Goal: Communication & Community: Answer question/provide support

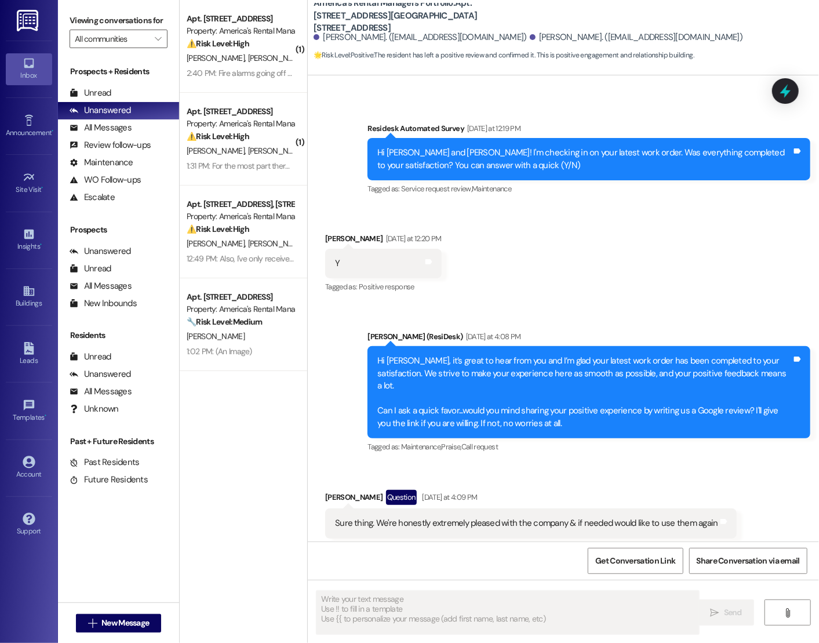
scroll to position [352, 0]
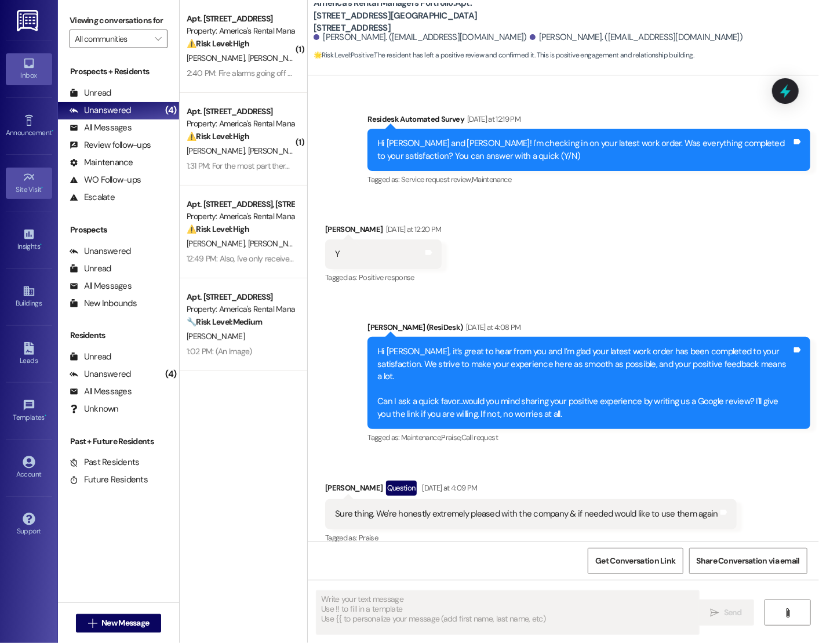
click at [25, 184] on div "Site Visit •" at bounding box center [29, 190] width 58 height 12
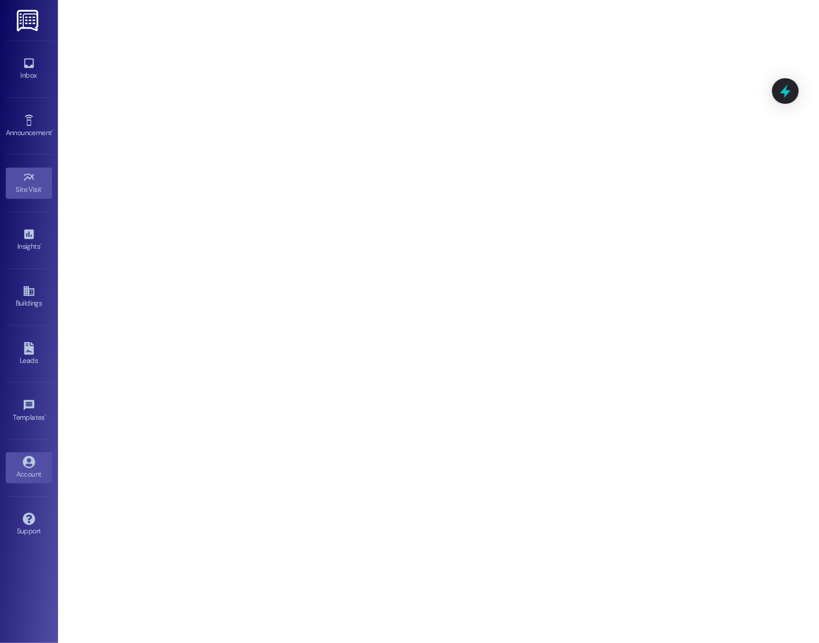
click at [23, 469] on div "Account" at bounding box center [29, 474] width 58 height 12
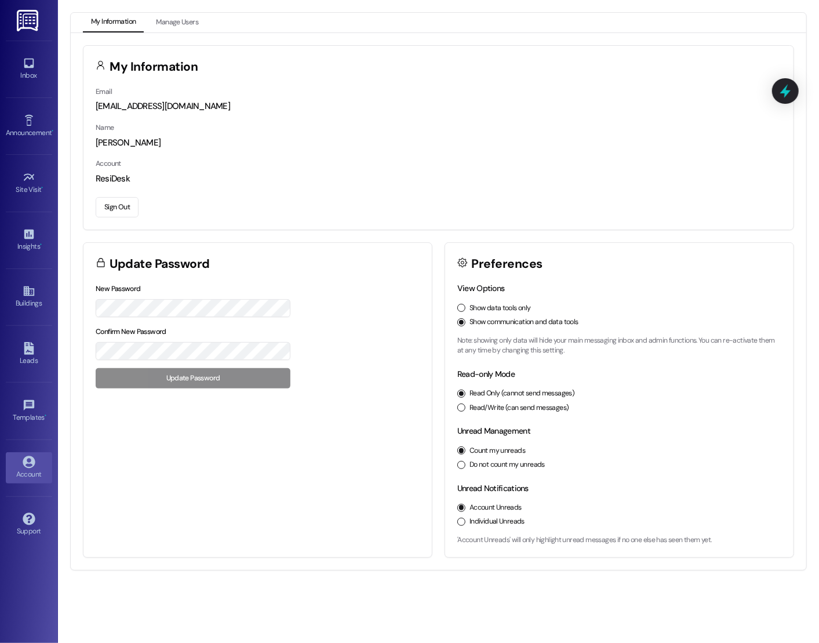
click at [108, 210] on button "Sign Out" at bounding box center [117, 207] width 43 height 20
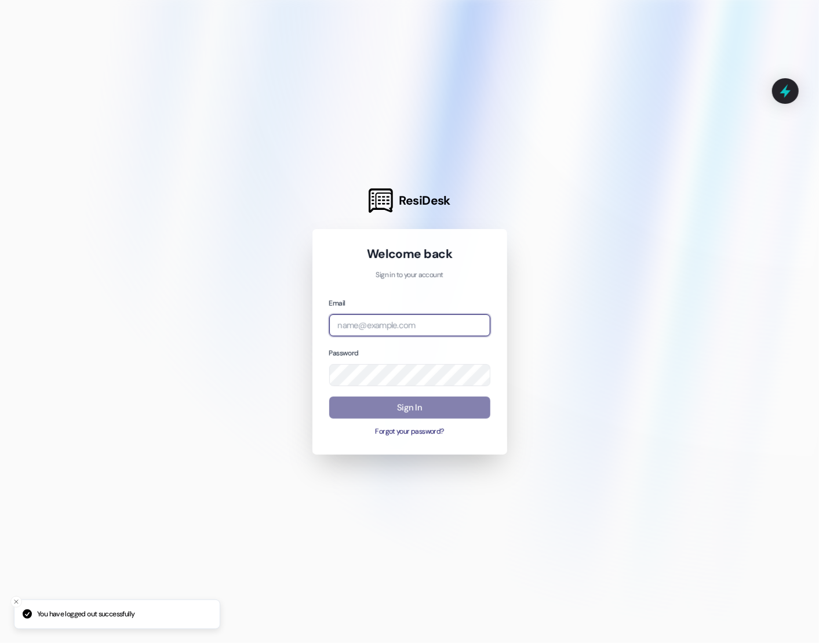
click at [391, 329] on input "email" at bounding box center [409, 325] width 161 height 23
click at [365, 290] on div "Welcome back Sign in to your account Email shp Password Sign In Forgot your pas…" at bounding box center [409, 342] width 161 height 192
click at [351, 331] on input "shp" at bounding box center [409, 325] width 161 height 23
click at [365, 327] on input "shp" at bounding box center [409, 325] width 161 height 23
type input "s"
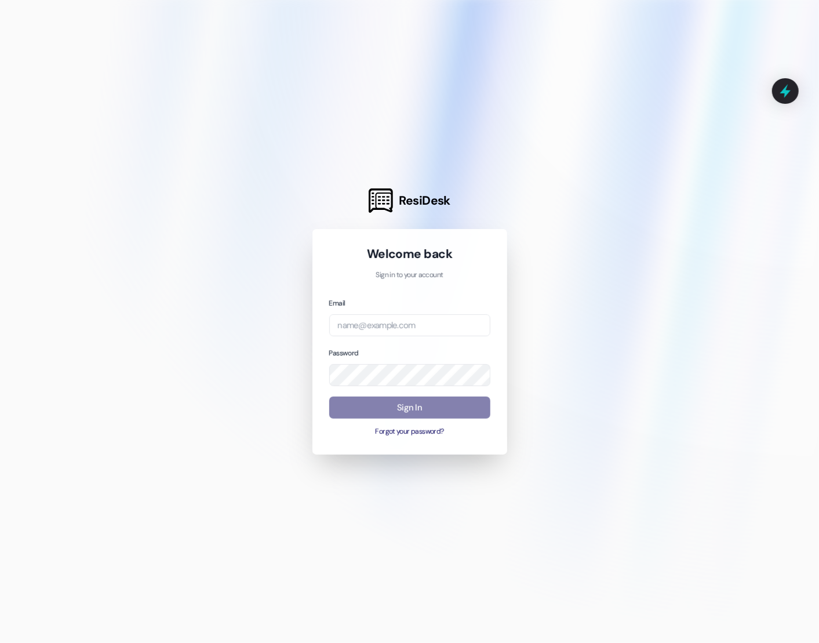
drag, startPoint x: 2, startPoint y: 210, endPoint x: -13, endPoint y: 210, distance: 15.6
click at [0, 210] on html "ResiDesk Welcome back Sign in to your account Email Password Sign In Forgot you…" at bounding box center [409, 321] width 819 height 643
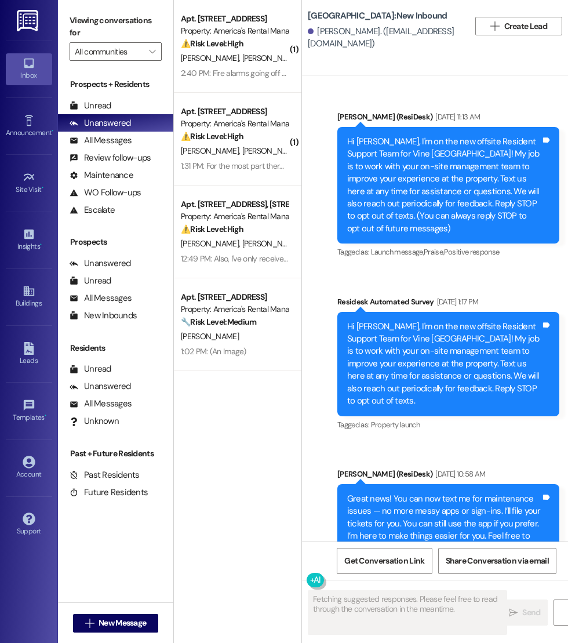
type textarea "Fetching suggested responses. Please feel free to read through the conversation…"
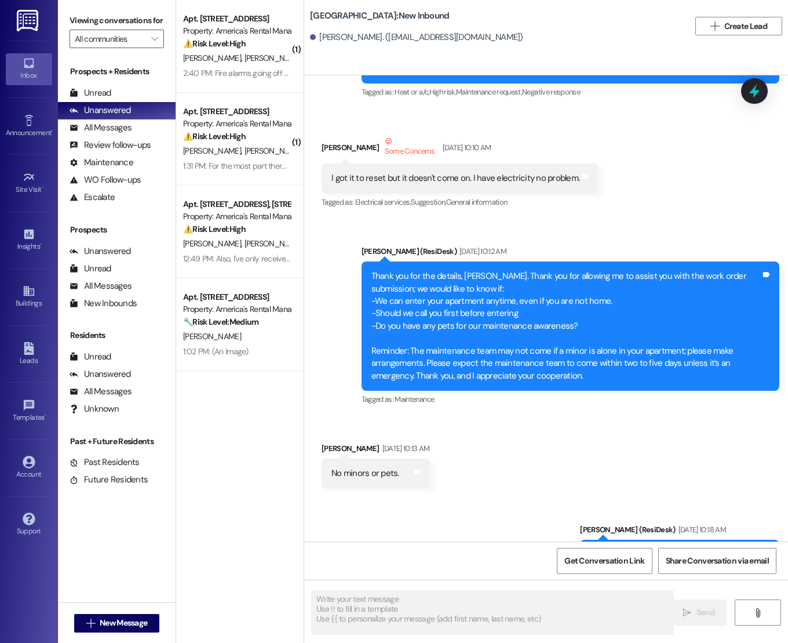
scroll to position [614, 0]
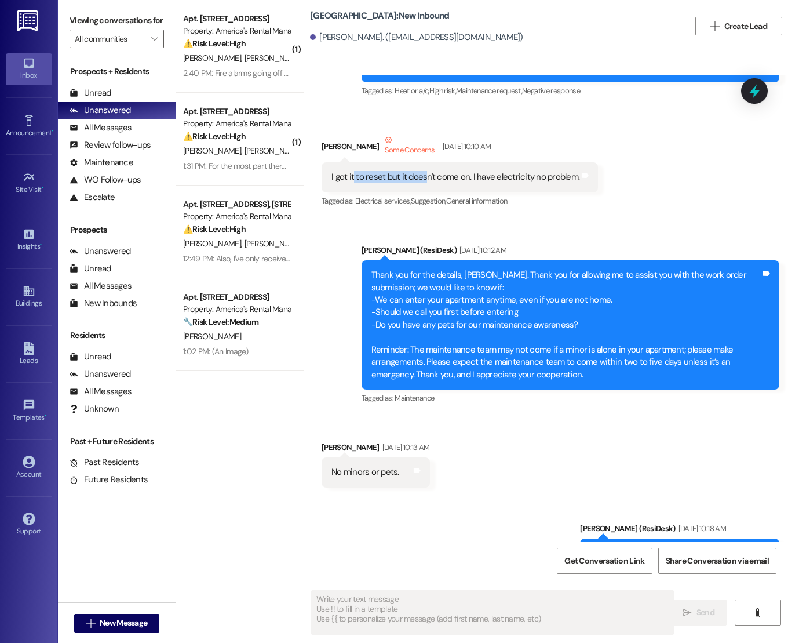
drag, startPoint x: 351, startPoint y: 165, endPoint x: 422, endPoint y: 165, distance: 71.3
click at [422, 171] on div "I got it to reset but it doesn't come on. I have electricity no problem." at bounding box center [455, 177] width 248 height 12
drag, startPoint x: 457, startPoint y: 167, endPoint x: 524, endPoint y: 166, distance: 66.6
click at [524, 171] on div "I got it to reset but it doesn't come on. I have electricity no problem." at bounding box center [455, 177] width 248 height 12
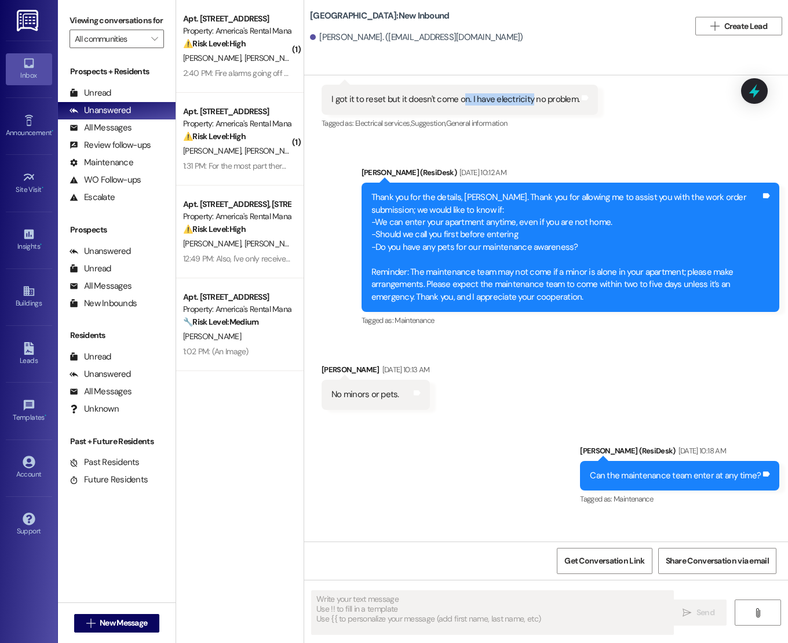
scroll to position [725, 0]
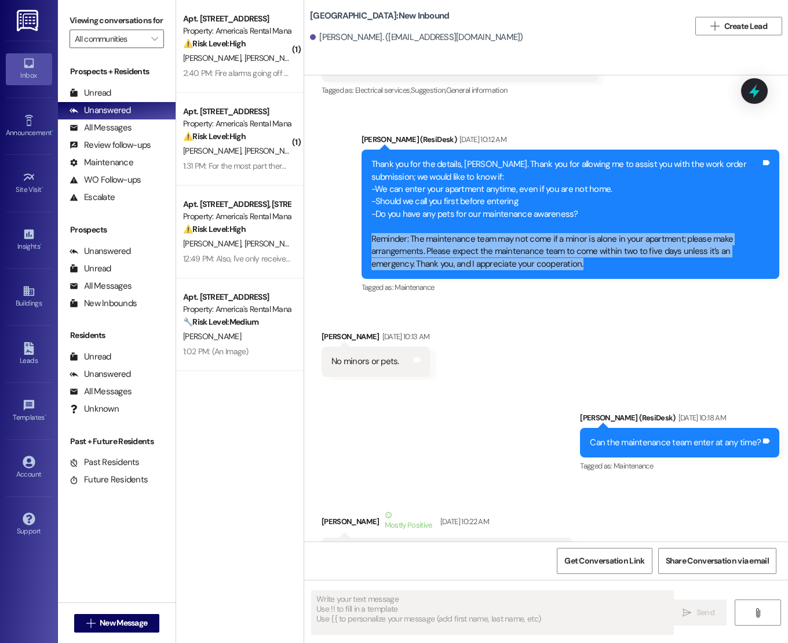
drag, startPoint x: 370, startPoint y: 228, endPoint x: 586, endPoint y: 249, distance: 217.1
click at [567, 249] on div "Thank you for the details, Sandra. Thank you for allowing me to assist you with…" at bounding box center [566, 214] width 390 height 112
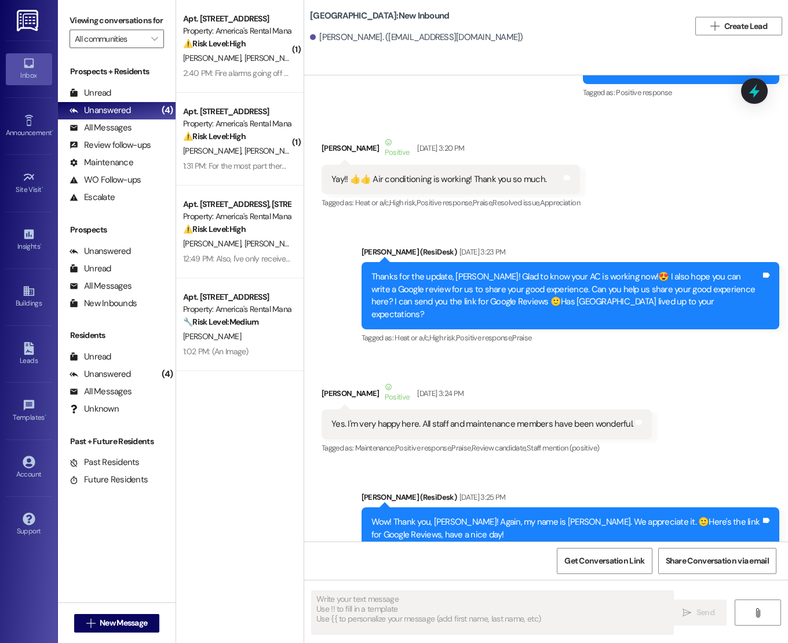
scroll to position [2132, 0]
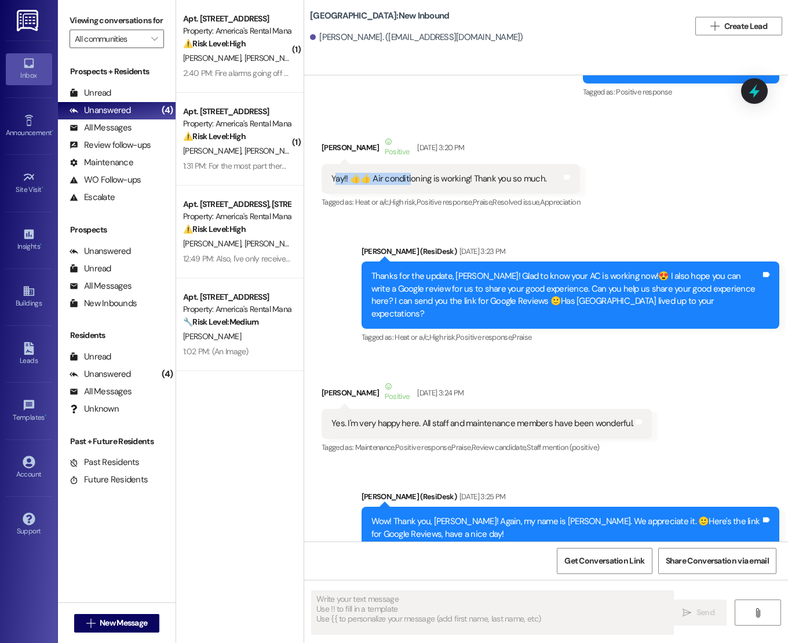
drag, startPoint x: 333, startPoint y: 167, endPoint x: 403, endPoint y: 167, distance: 70.1
click at [403, 173] on div "Yay!! 👍👍 Air conditioning is working! Thank you so much." at bounding box center [438, 179] width 215 height 12
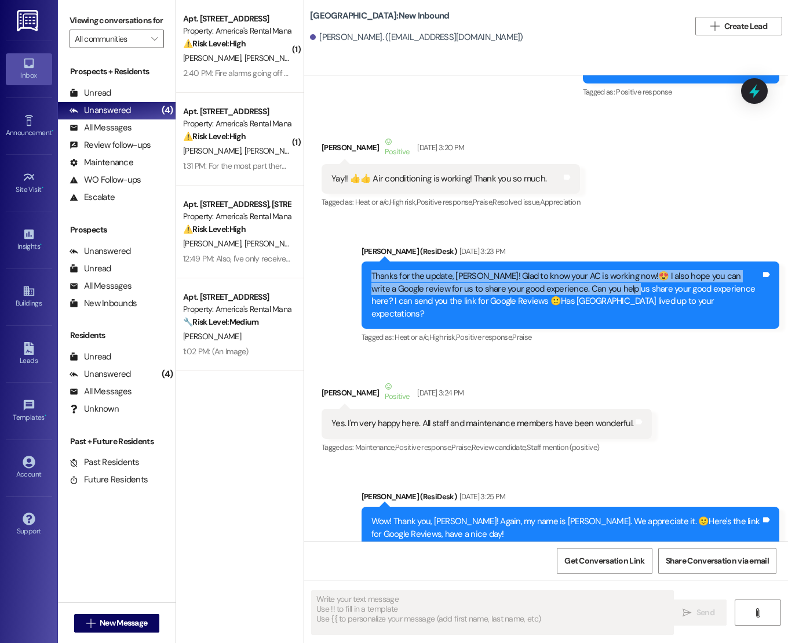
drag, startPoint x: 603, startPoint y: 275, endPoint x: 601, endPoint y: 254, distance: 20.3
click at [567, 261] on div "Thanks for the update, Sandra! Glad to know your AC is working now!😍 I also hop…" at bounding box center [571, 294] width 418 height 67
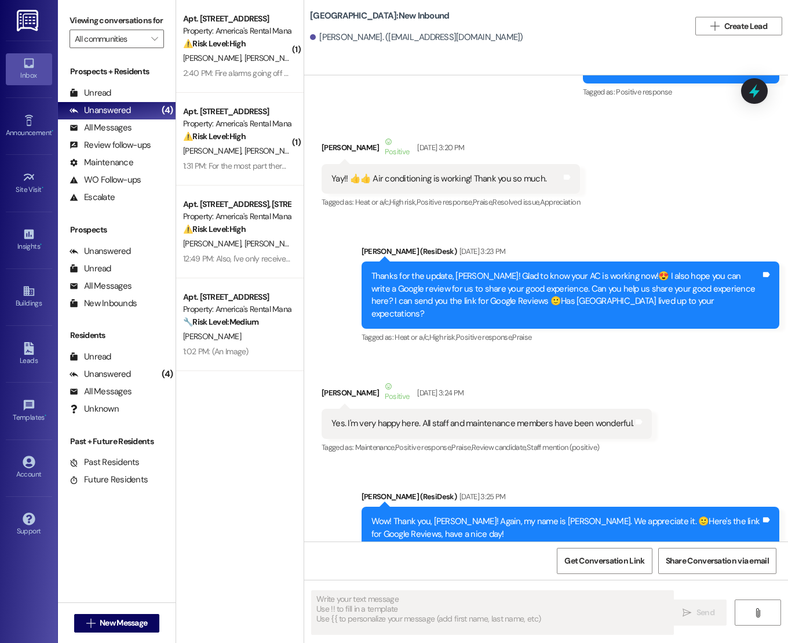
click at [567, 219] on div "Sent via SMS Sarah (ResiDesk) Aug 22, 2023 at 3:23 PM Thanks for the update, Sa…" at bounding box center [546, 286] width 484 height 135
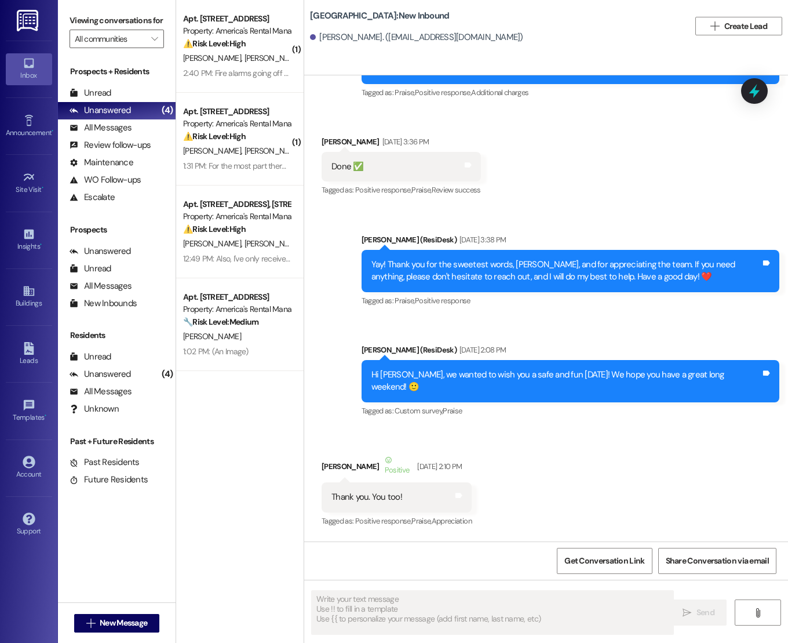
scroll to position [2653, 0]
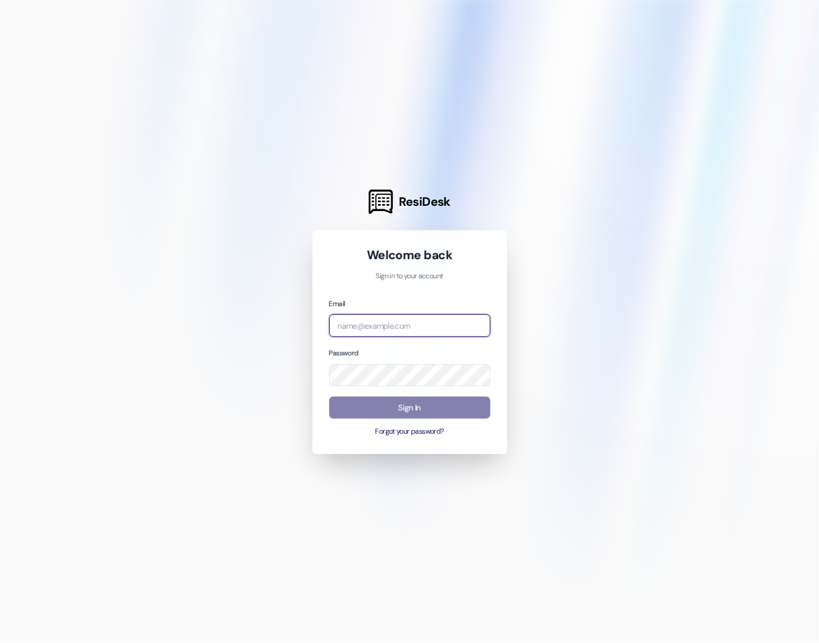
click at [376, 336] on input "email" at bounding box center [409, 325] width 161 height 23
type input "s"
click at [154, 290] on div at bounding box center [409, 321] width 819 height 643
click at [370, 338] on div "Email Password Sign In Forgot your password?" at bounding box center [409, 367] width 161 height 140
click at [358, 325] on input "email" at bounding box center [409, 325] width 161 height 23
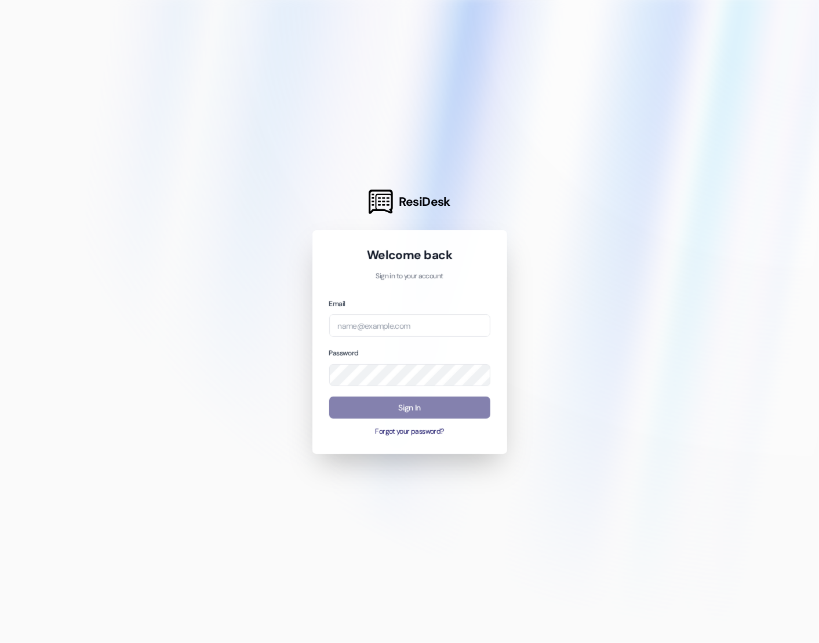
click at [360, 338] on div "Email Password Sign In Forgot your password?" at bounding box center [409, 367] width 161 height 140
click at [355, 330] on input "email" at bounding box center [409, 325] width 161 height 23
type input "[EMAIL_ADDRESS][DOMAIN_NAME]"
